Goal: Information Seeking & Learning: Learn about a topic

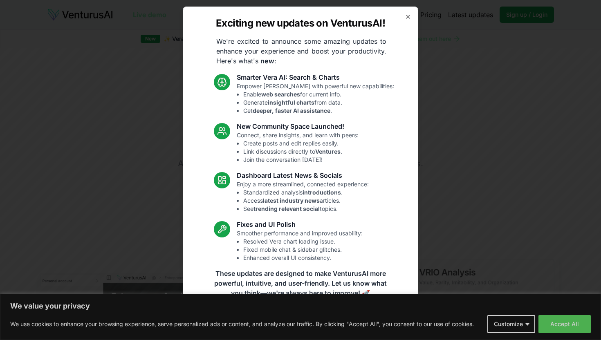
click at [412, 19] on div "Exciting new updates on VenturusAI! We're excited to announce some amazing upda…" at bounding box center [301, 170] width 236 height 327
click at [410, 18] on icon "button" at bounding box center [408, 16] width 7 height 7
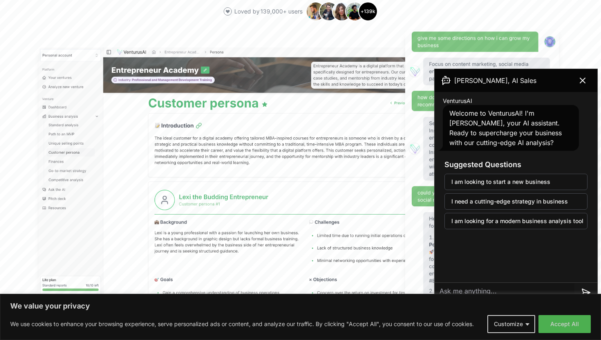
scroll to position [243, 0]
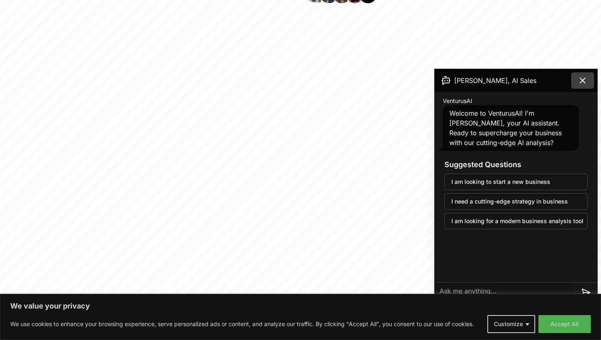
click at [585, 77] on icon at bounding box center [583, 81] width 10 height 10
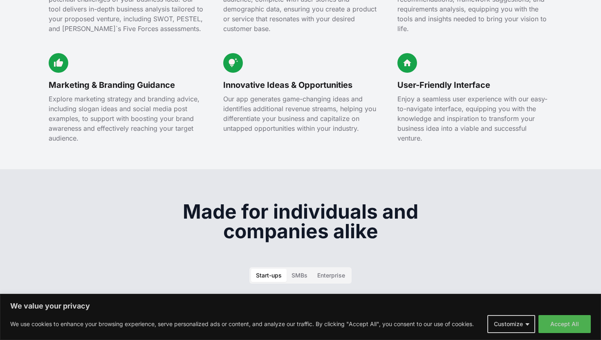
scroll to position [1023, 0]
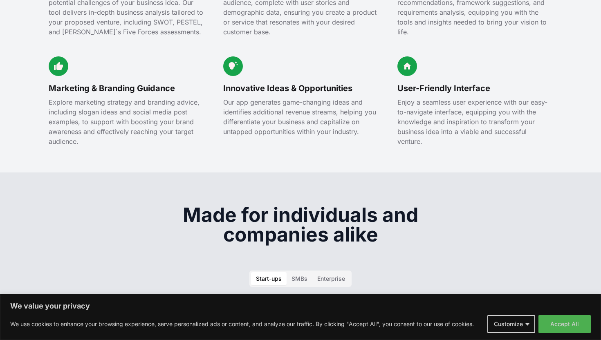
click at [22, 142] on section "Discover the potential of your business idea Our tool delivers in-depth busines…" at bounding box center [300, 13] width 601 height 317
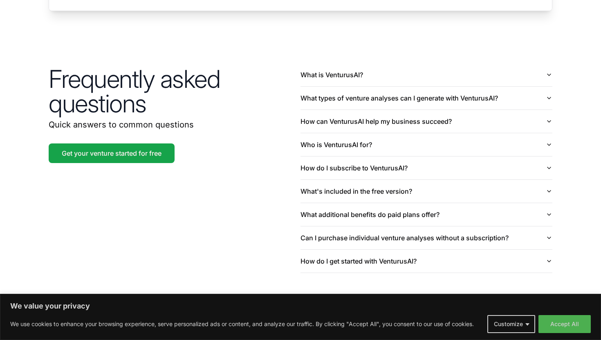
scroll to position [1913, 0]
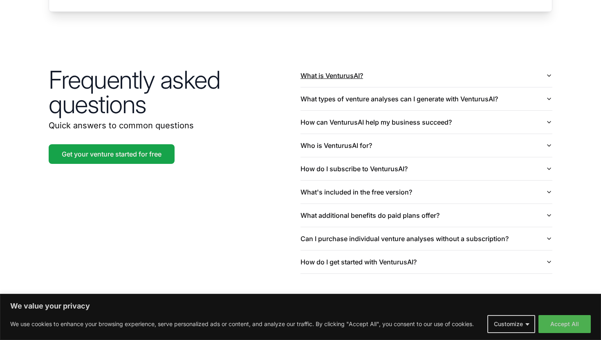
click at [313, 64] on button "What is VenturusAI?" at bounding box center [427, 75] width 252 height 23
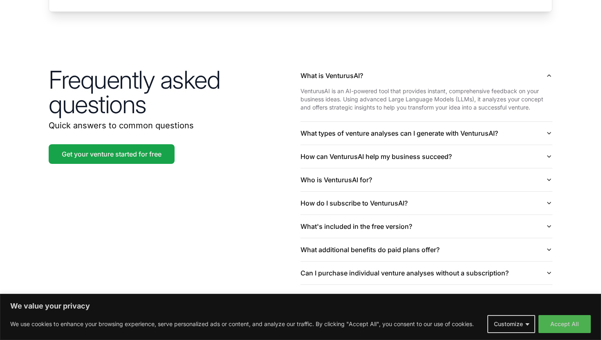
click at [282, 104] on h2 "Frequently asked questions" at bounding box center [175, 91] width 252 height 49
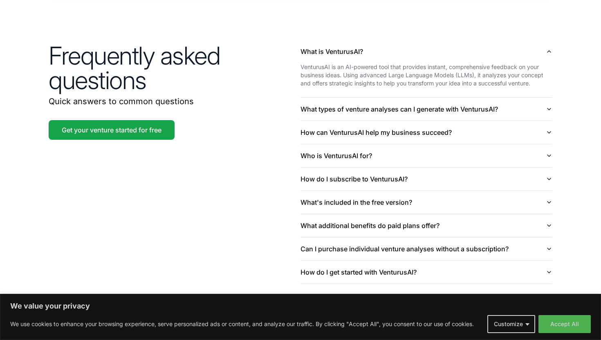
scroll to position [1938, 0]
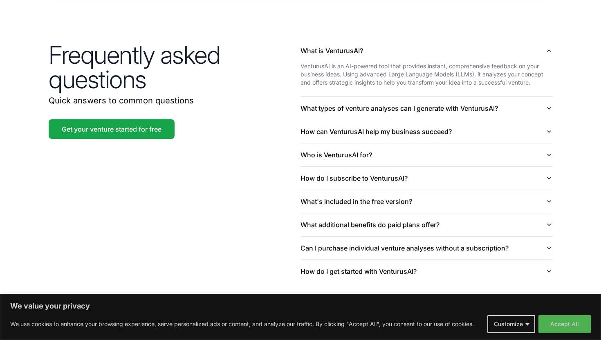
click at [312, 144] on button "Who is VenturusAI for?" at bounding box center [427, 155] width 252 height 23
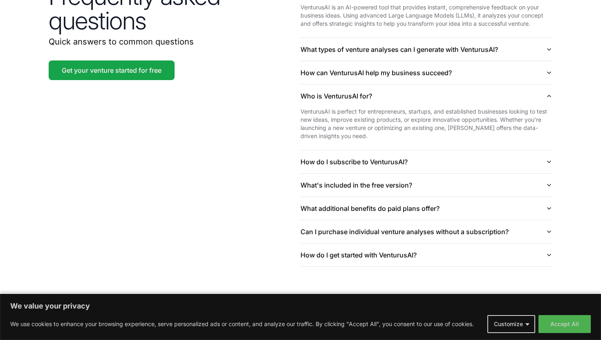
scroll to position [1997, 0]
click at [278, 135] on div "Frequently asked questions Quick answers to common questions Get your venture s…" at bounding box center [301, 124] width 524 height 339
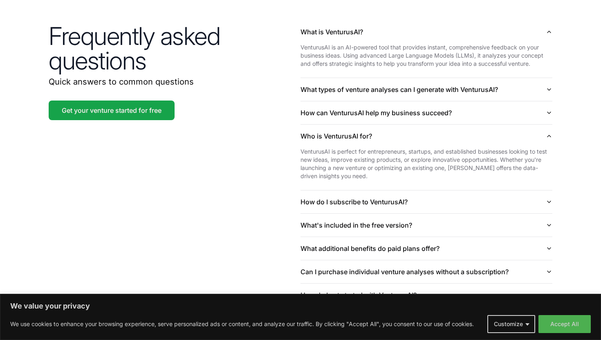
scroll to position [1957, 0]
click at [349, 81] on button "What types of venture analyses can I generate with VenturusAI?" at bounding box center [427, 90] width 252 height 23
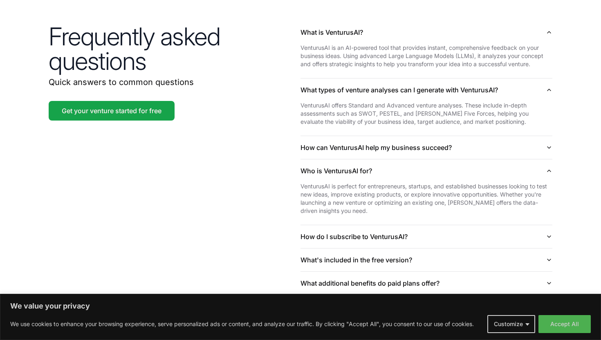
click at [283, 110] on div "Frequently asked questions Quick answers to common questions Get your venture s…" at bounding box center [301, 181] width 524 height 373
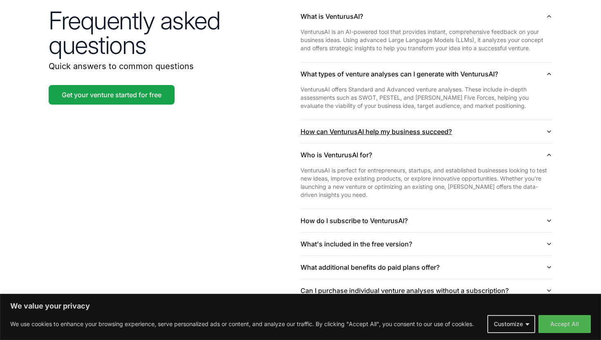
click at [319, 121] on button "How can VenturusAI help my business succeed?" at bounding box center [427, 131] width 252 height 23
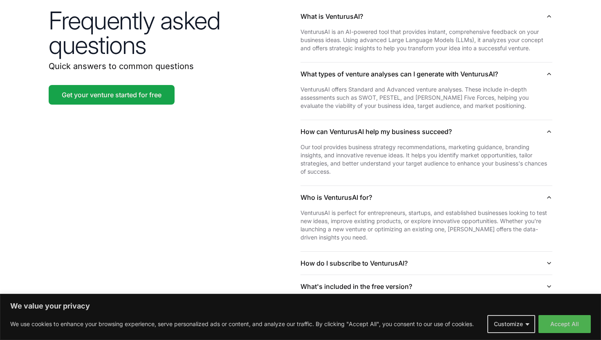
click at [267, 130] on div "Frequently asked questions Quick answers to common questions Get your venture s…" at bounding box center [301, 187] width 524 height 416
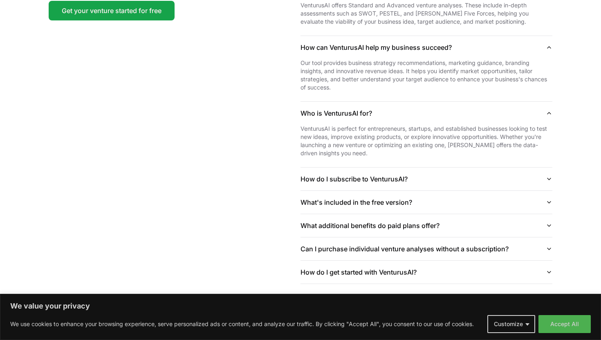
scroll to position [2056, 0]
